Goal: Book appointment/travel/reservation

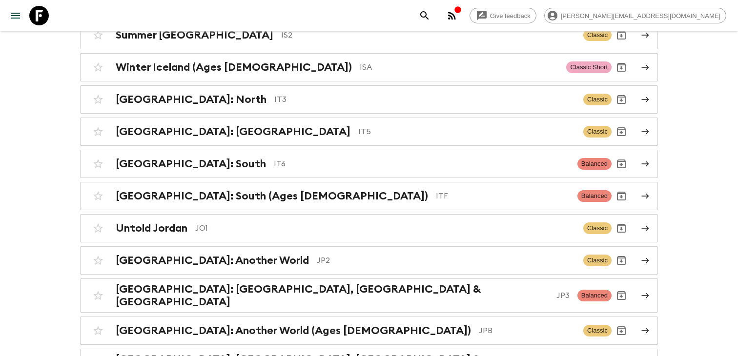
scroll to position [2179, 0]
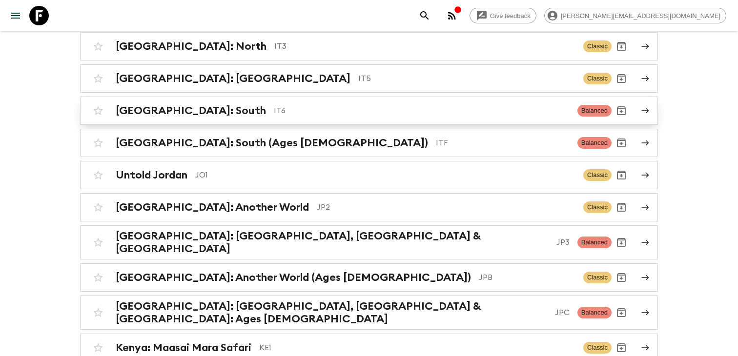
click at [229, 119] on link "[GEOGRAPHIC_DATA]: South IT6 Balanced" at bounding box center [369, 111] width 578 height 28
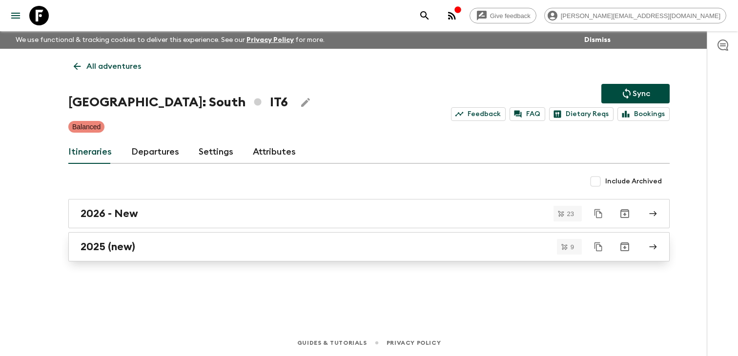
click at [307, 243] on div "2025 (new)" at bounding box center [360, 247] width 558 height 13
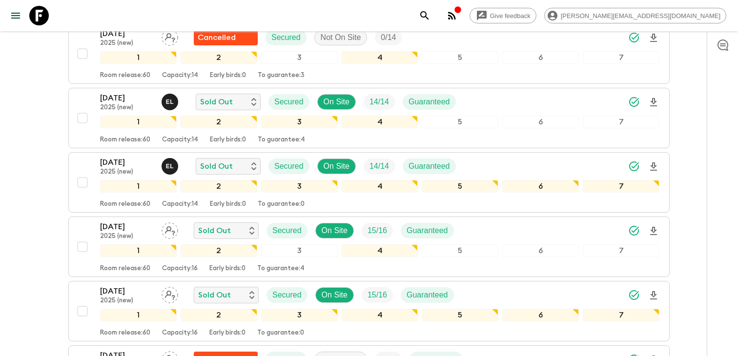
scroll to position [285, 0]
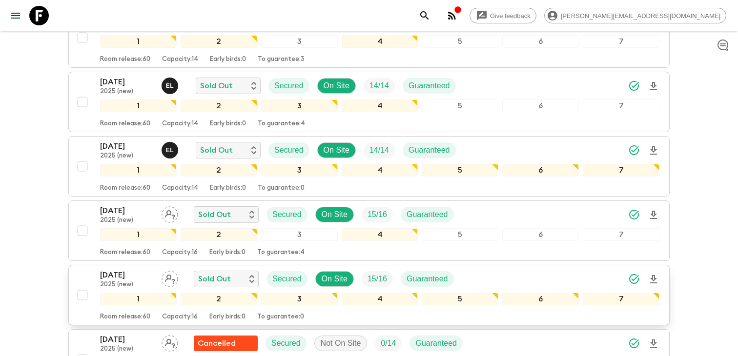
click at [126, 269] on p "[DATE]" at bounding box center [127, 275] width 54 height 12
